Goal: Check status: Check status

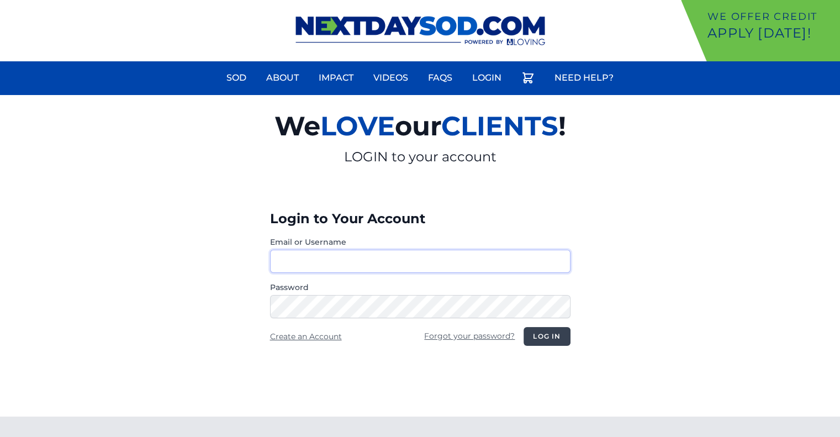
type input "********"
click at [548, 335] on button "Log in" at bounding box center [546, 336] width 46 height 19
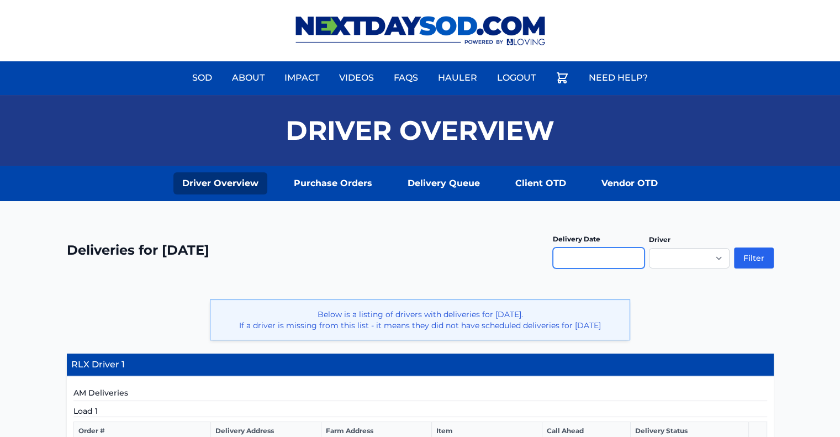
click at [571, 258] on input "text" at bounding box center [599, 257] width 92 height 21
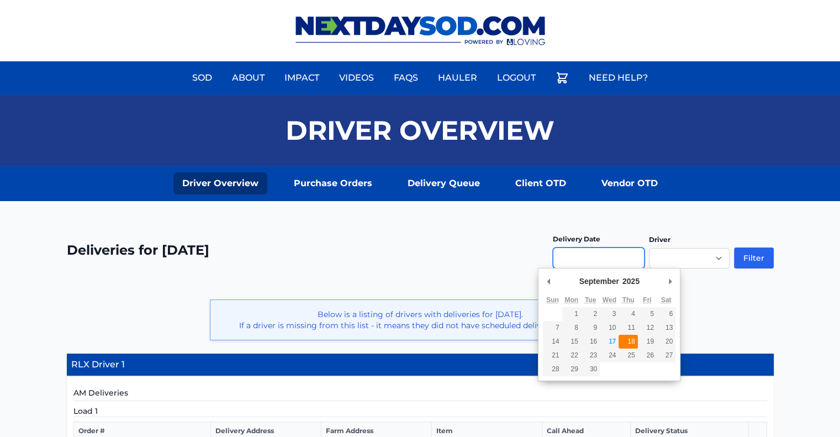
type input "**********"
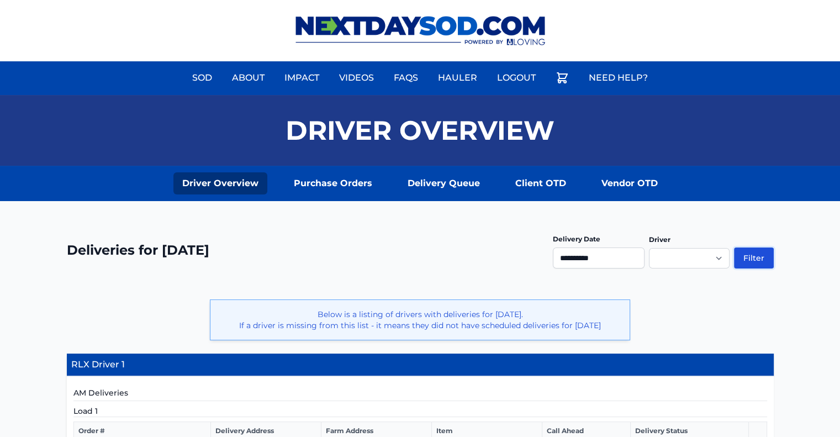
click at [760, 260] on button "Filter" at bounding box center [754, 257] width 40 height 21
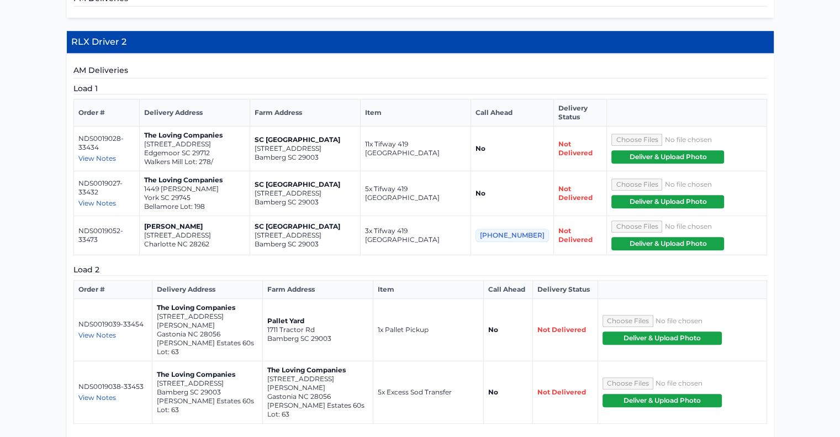
scroll to position [663, 0]
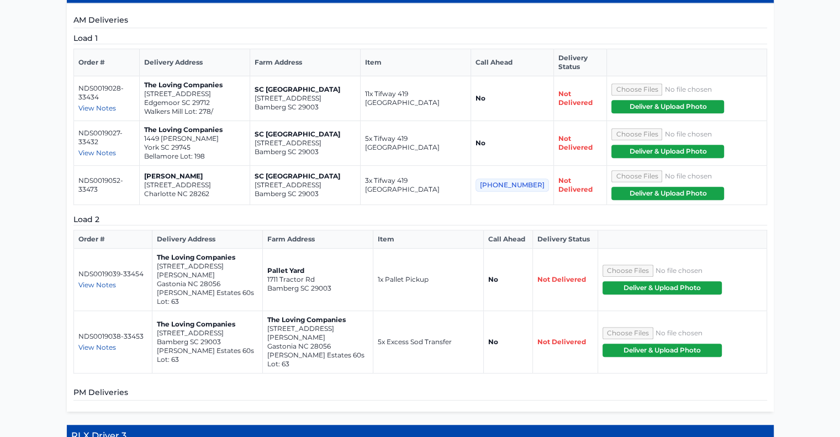
click at [97, 280] on span "View Notes" at bounding box center [97, 284] width 38 height 8
click at [99, 343] on span "View Notes" at bounding box center [97, 347] width 38 height 8
click at [98, 280] on span "View Notes" at bounding box center [97, 284] width 38 height 8
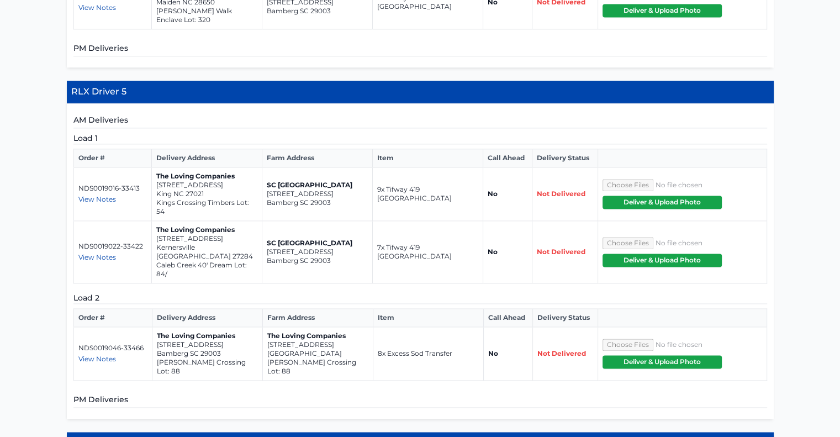
scroll to position [1601, 0]
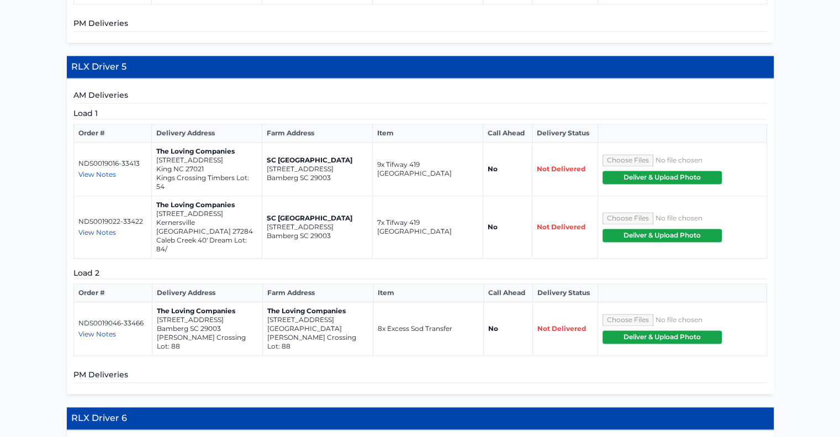
click at [99, 330] on span "View Notes" at bounding box center [97, 334] width 38 height 8
click at [258, 279] on div "AM Deliveries Load 1 Order # Delivery Address Farm Address Item Call Ahead Deli…" at bounding box center [420, 235] width 707 height 315
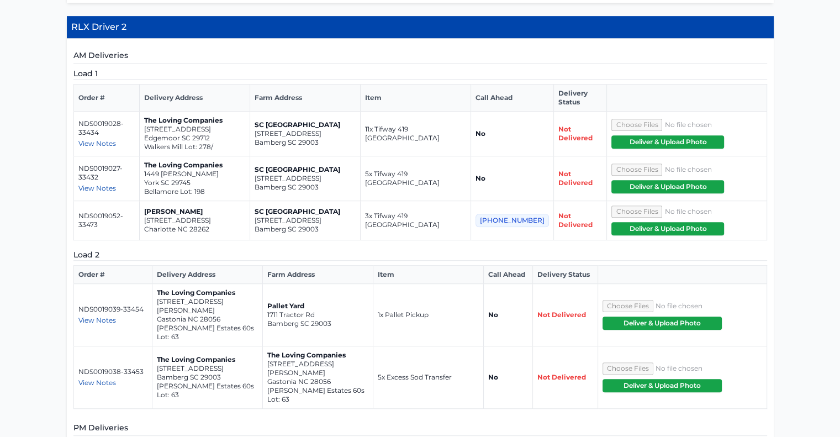
scroll to position [685, 0]
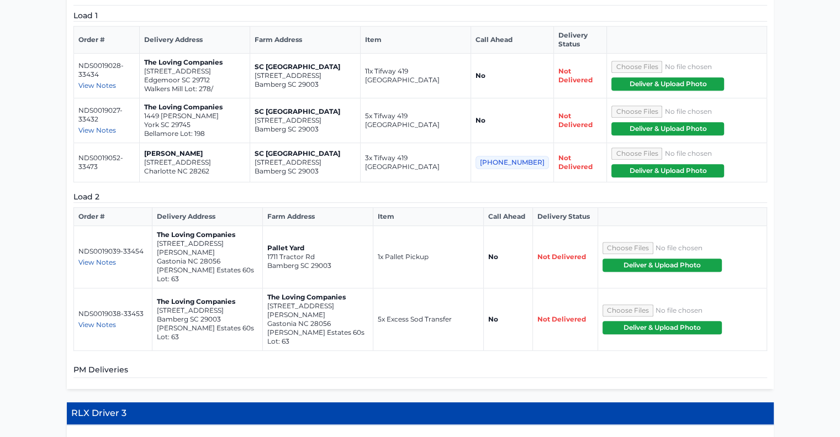
click at [93, 320] on span "View Notes" at bounding box center [97, 324] width 38 height 8
click at [96, 258] on span "View Notes" at bounding box center [97, 262] width 38 height 8
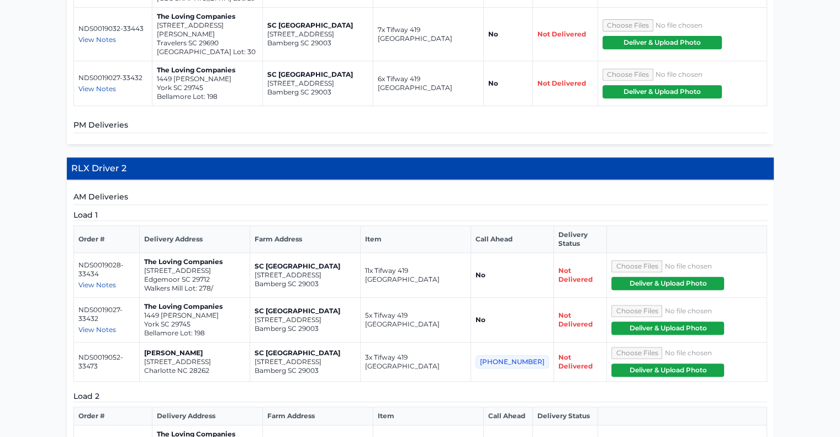
scroll to position [0, 0]
